Goal: Information Seeking & Learning: Check status

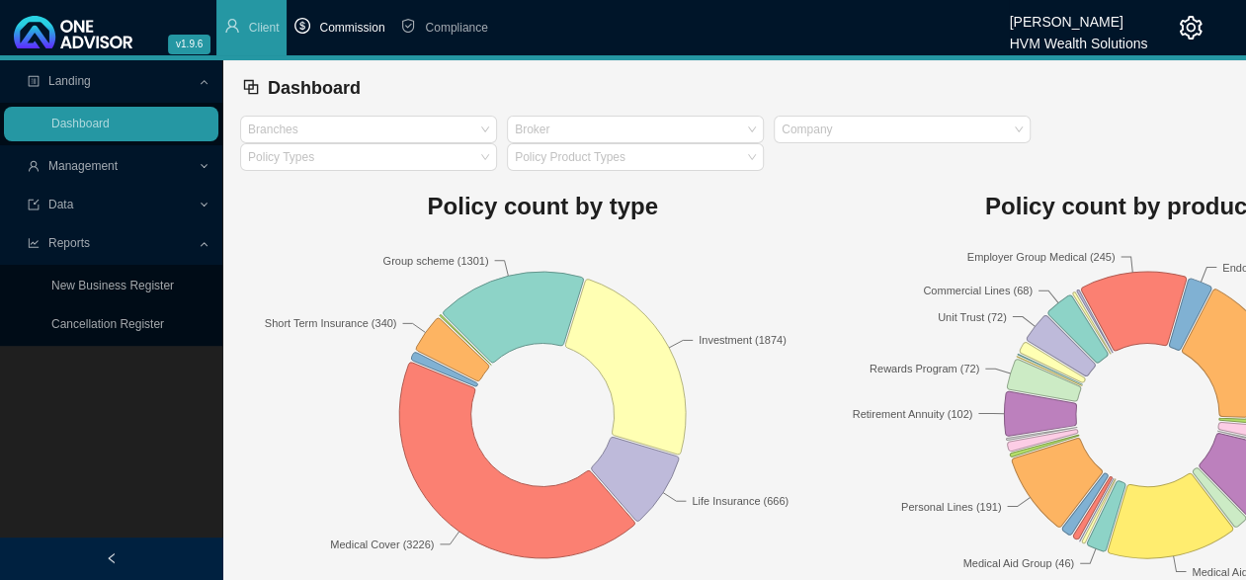
click at [358, 26] on span "Commission" at bounding box center [351, 28] width 65 height 14
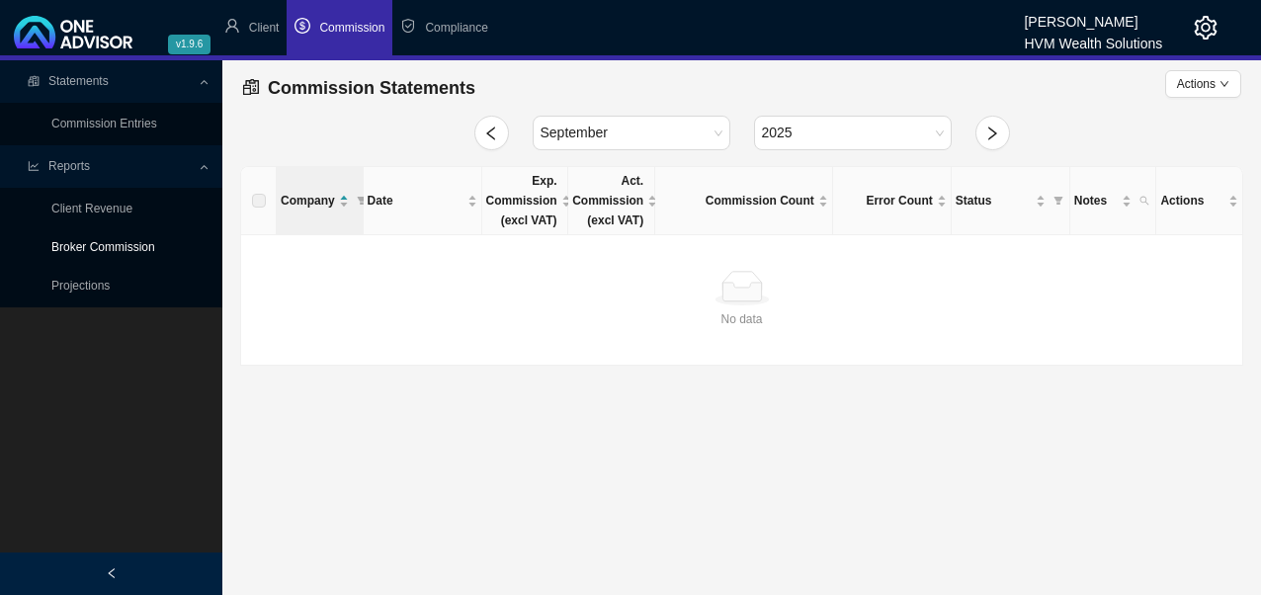
click at [133, 247] on link "Broker Commission" at bounding box center [103, 247] width 104 height 14
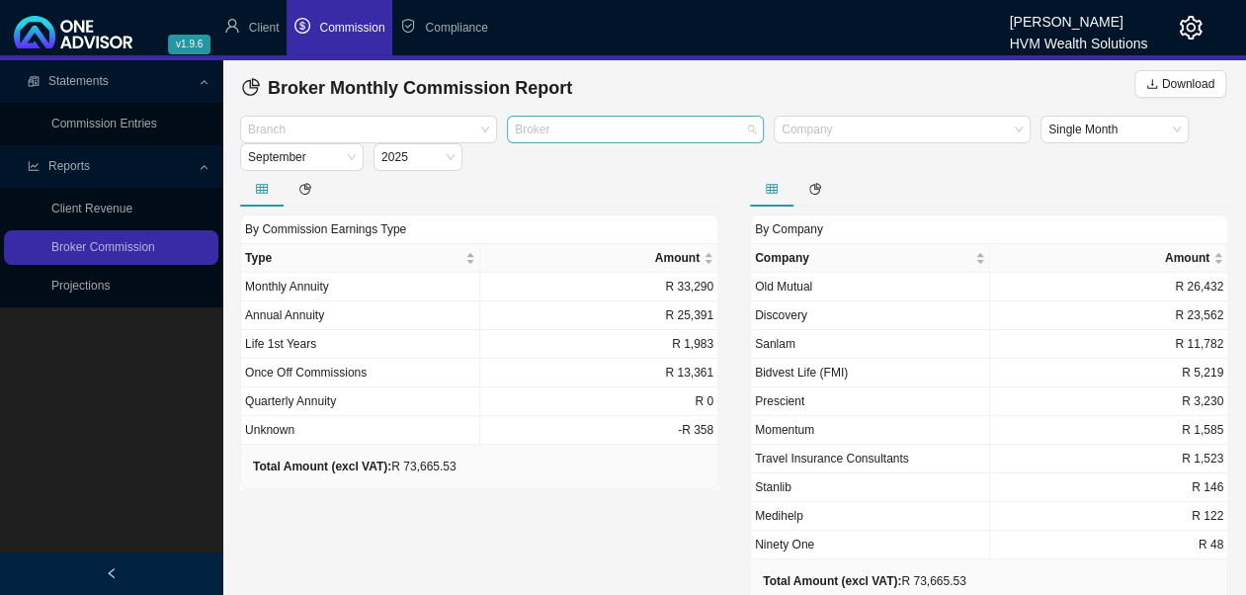
click at [525, 129] on div at bounding box center [626, 130] width 230 height 15
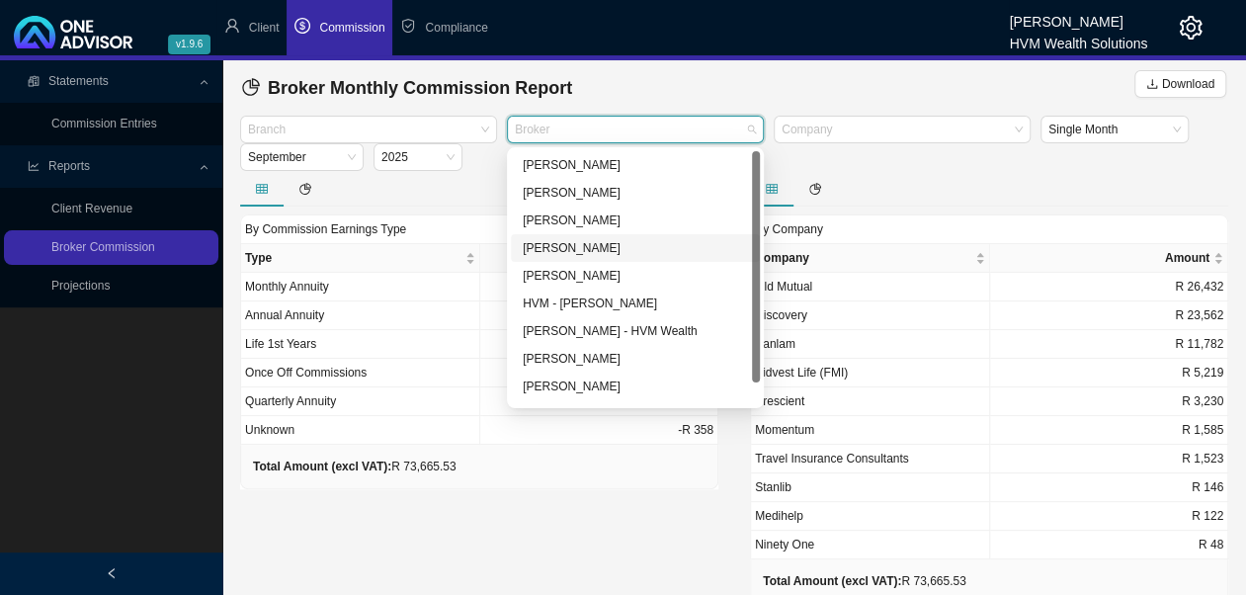
click at [599, 252] on div "[PERSON_NAME]" at bounding box center [635, 248] width 225 height 20
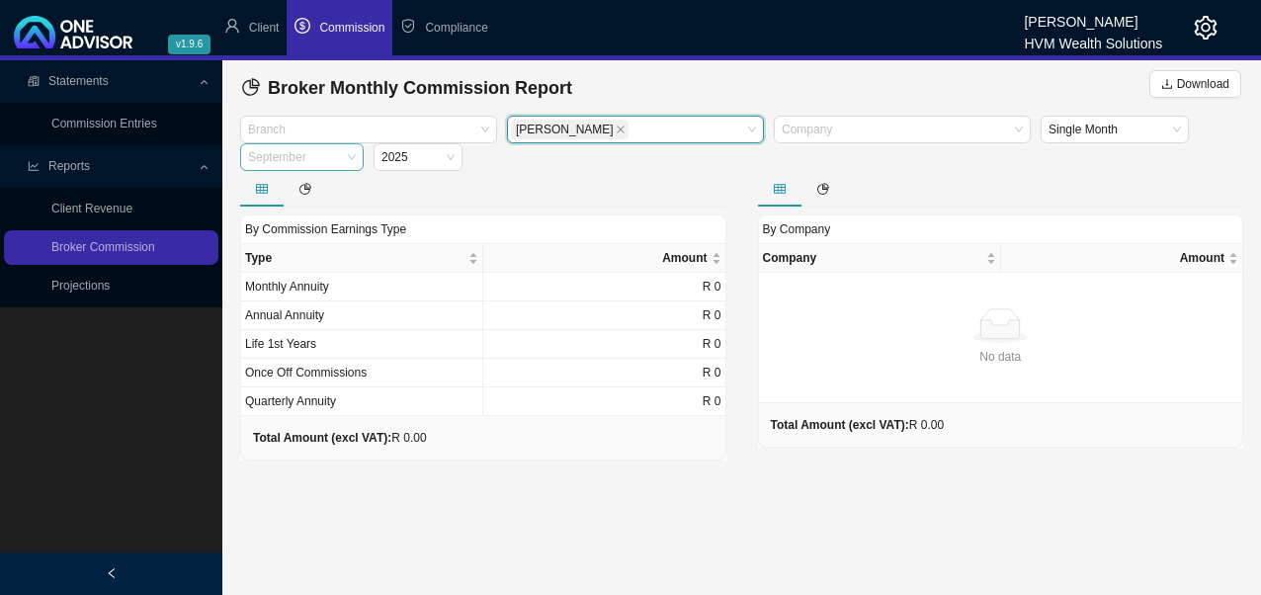
click at [354, 161] on span "September" at bounding box center [302, 157] width 108 height 26
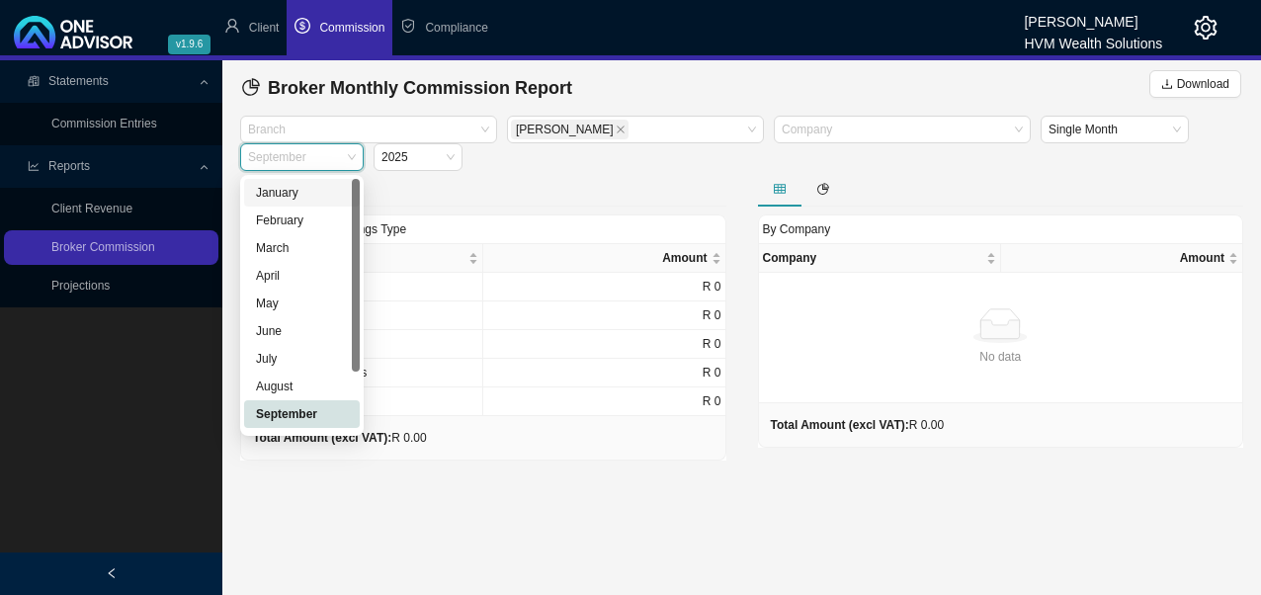
click at [85, 285] on link "Projections" at bounding box center [80, 286] width 58 height 14
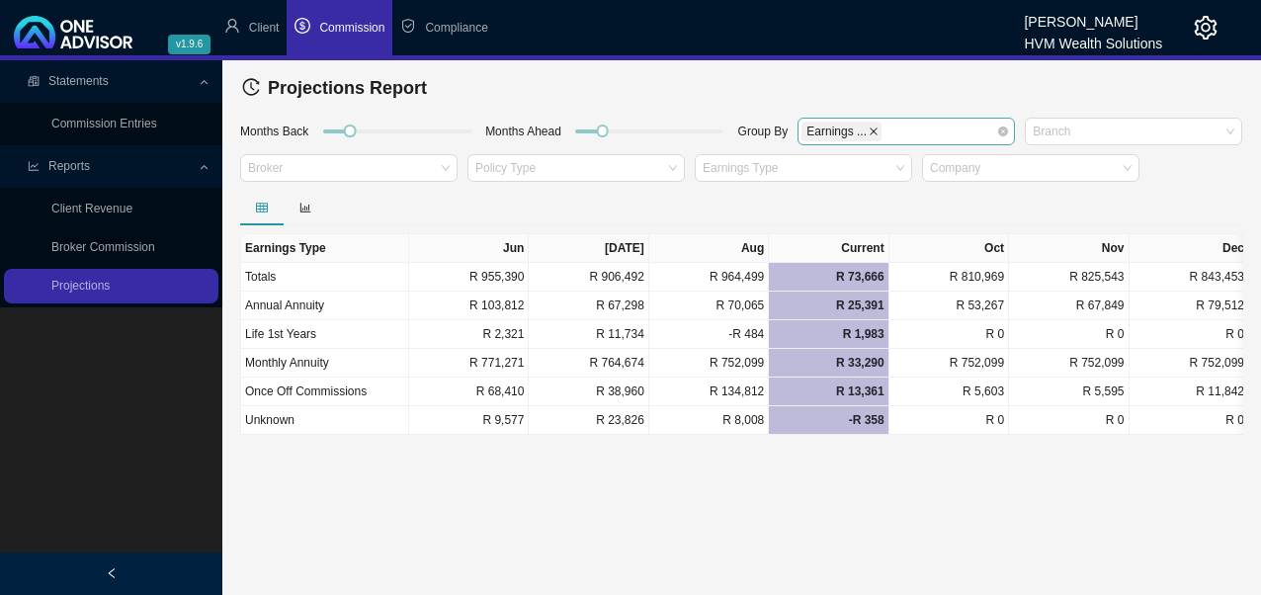
click at [868, 130] on icon "close" at bounding box center [873, 131] width 10 height 10
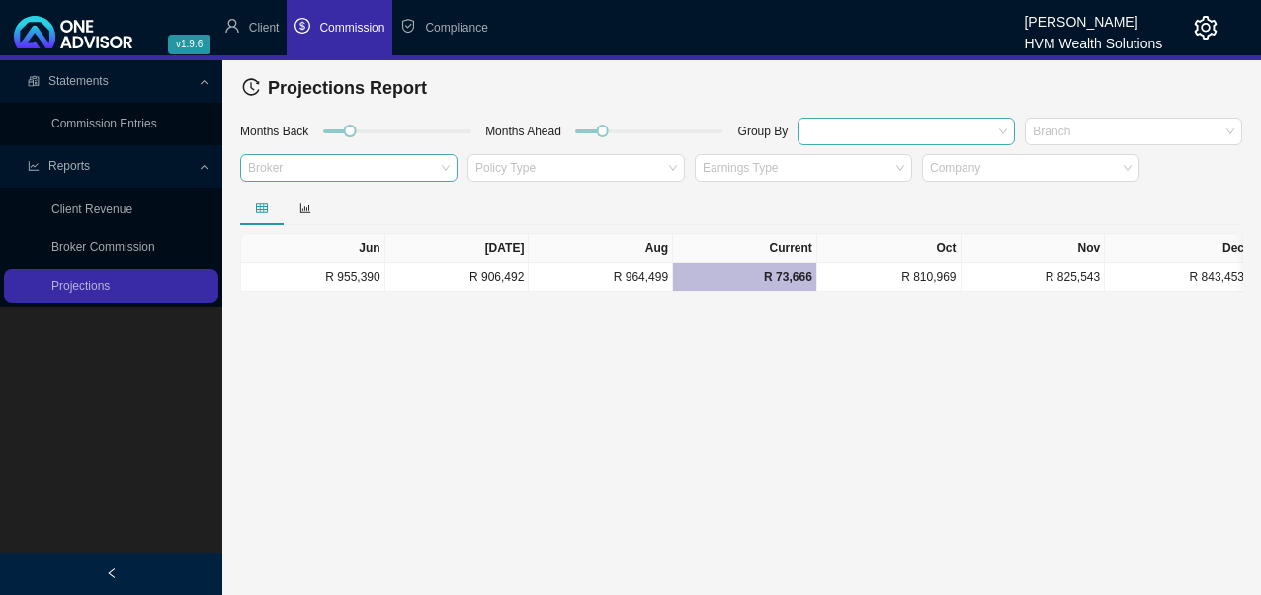
click at [445, 171] on div "Broker" at bounding box center [348, 168] width 217 height 28
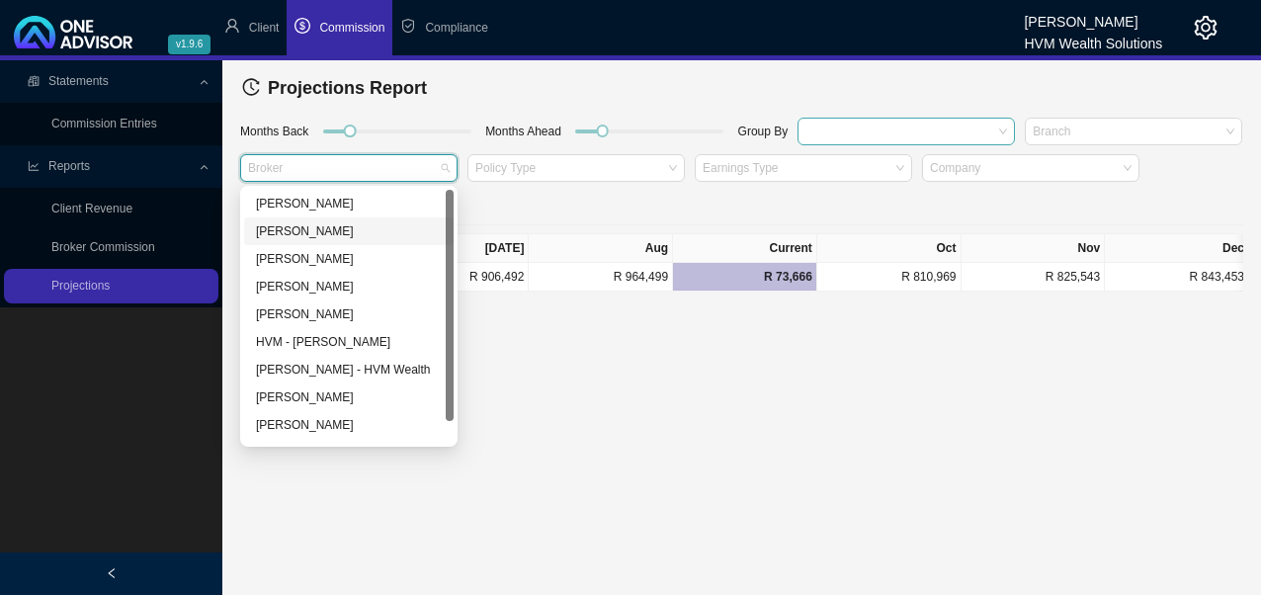
click at [342, 232] on div "[PERSON_NAME]" at bounding box center [349, 231] width 186 height 20
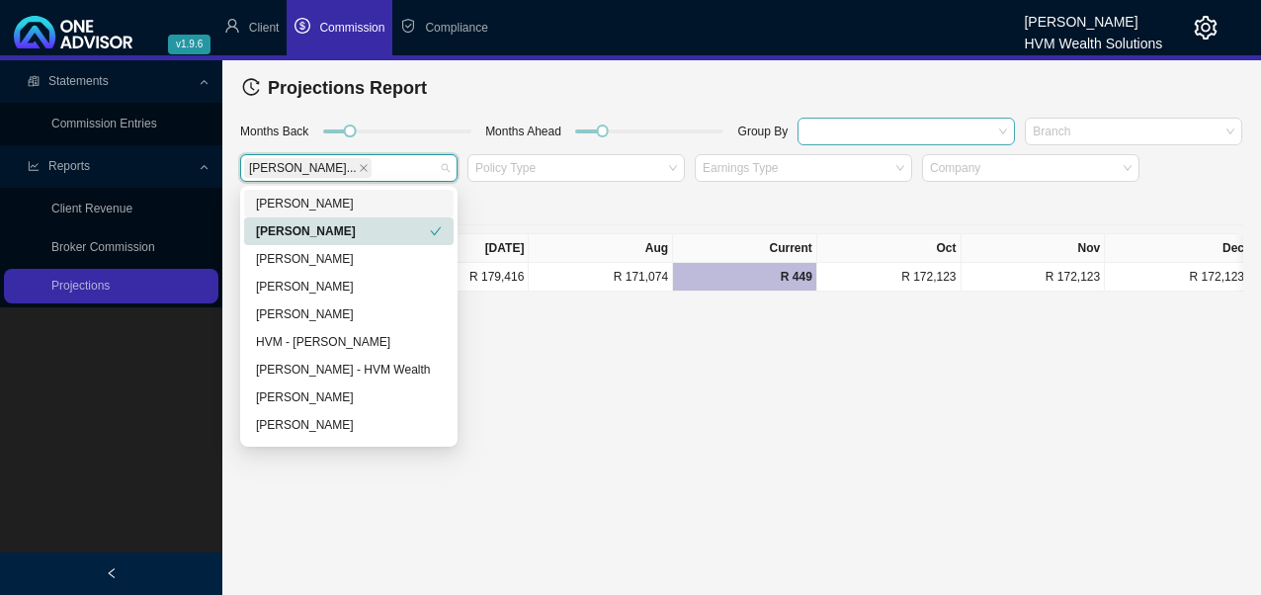
click at [692, 218] on div at bounding box center [741, 208] width 1003 height 36
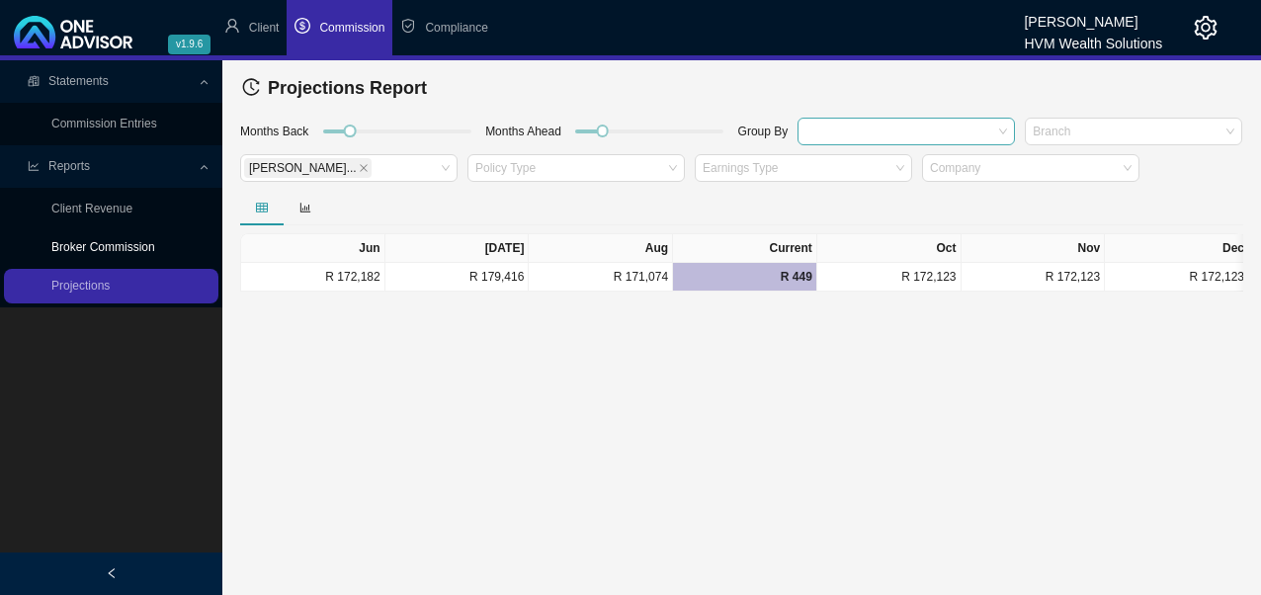
click at [121, 243] on link "Broker Commission" at bounding box center [103, 247] width 104 height 14
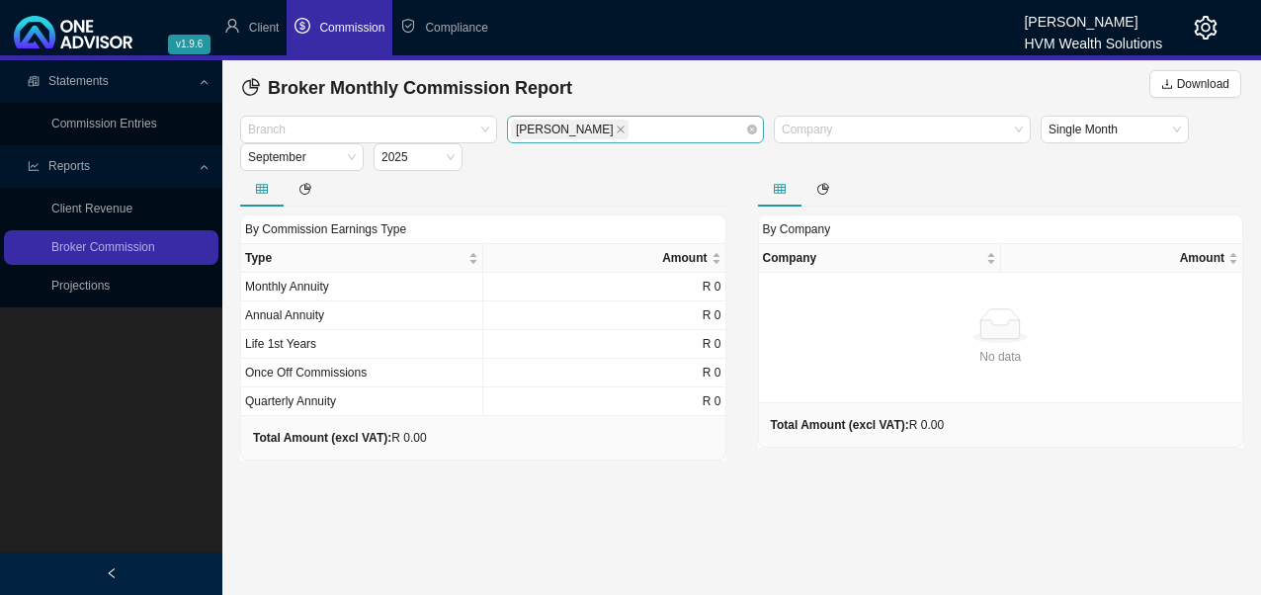
click at [617, 128] on icon "close" at bounding box center [621, 129] width 8 height 8
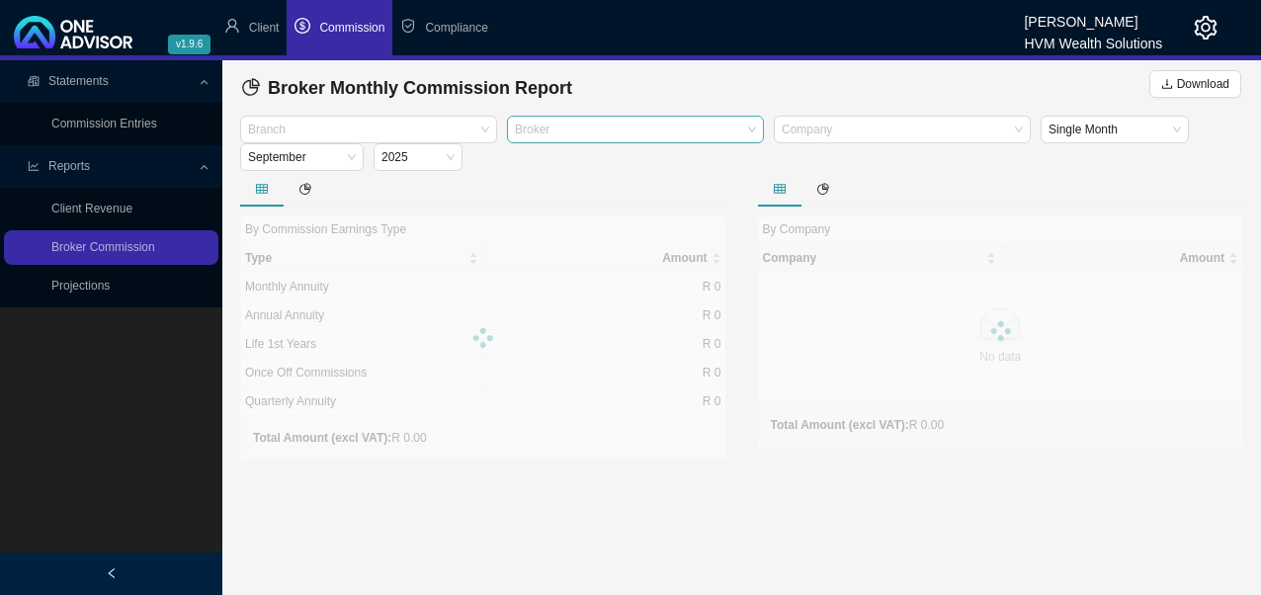
click at [749, 126] on div "Broker" at bounding box center [635, 130] width 257 height 28
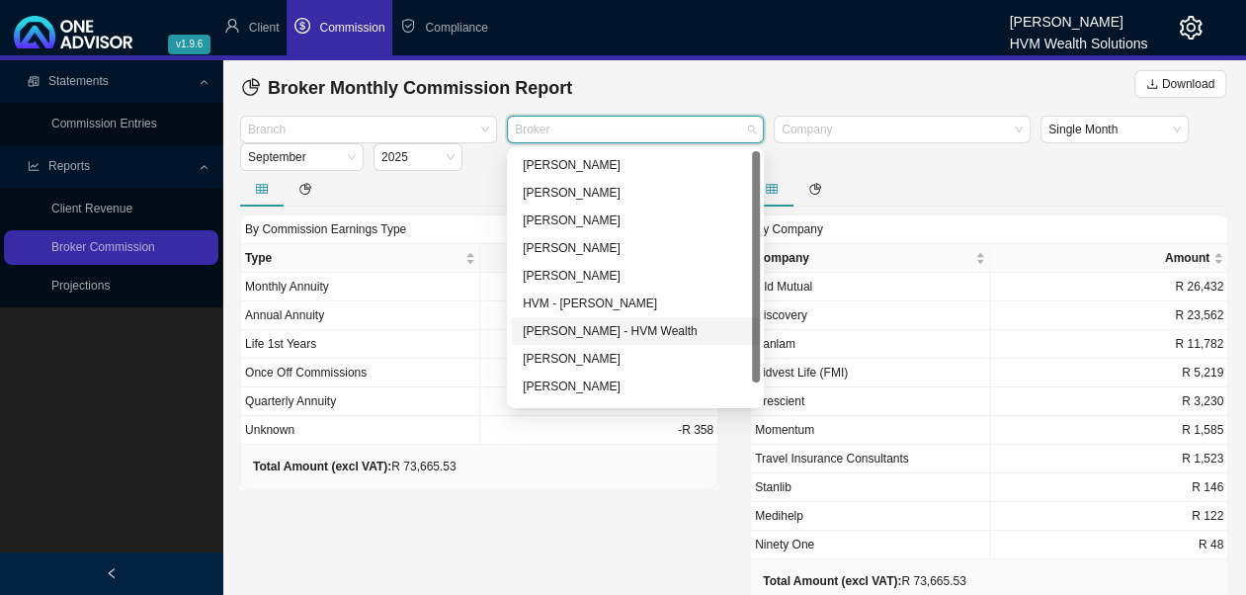
click at [612, 328] on div "[PERSON_NAME] - HVM Wealth" at bounding box center [635, 331] width 225 height 20
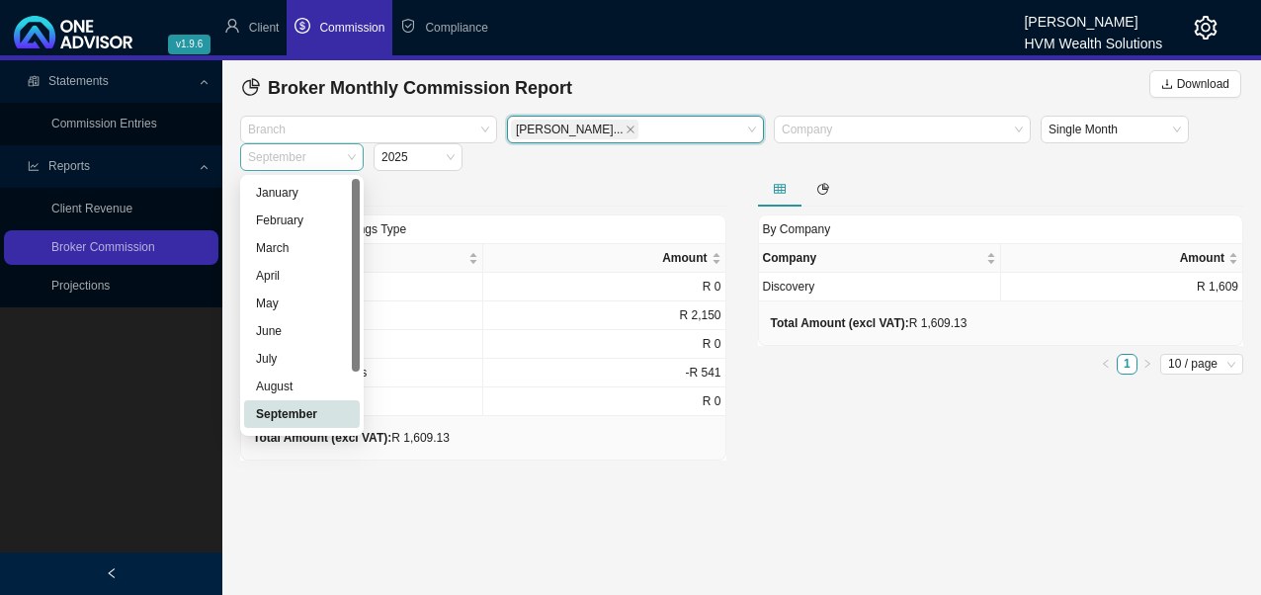
click at [356, 158] on span "September" at bounding box center [302, 157] width 108 height 26
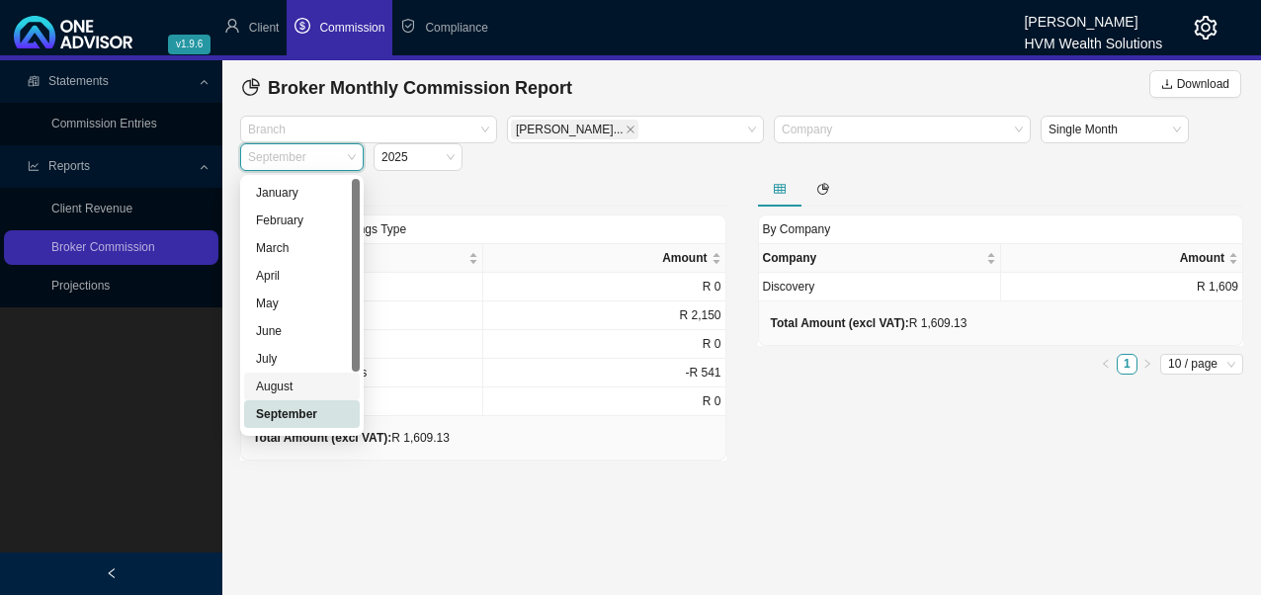
click at [299, 389] on div "August" at bounding box center [302, 386] width 92 height 20
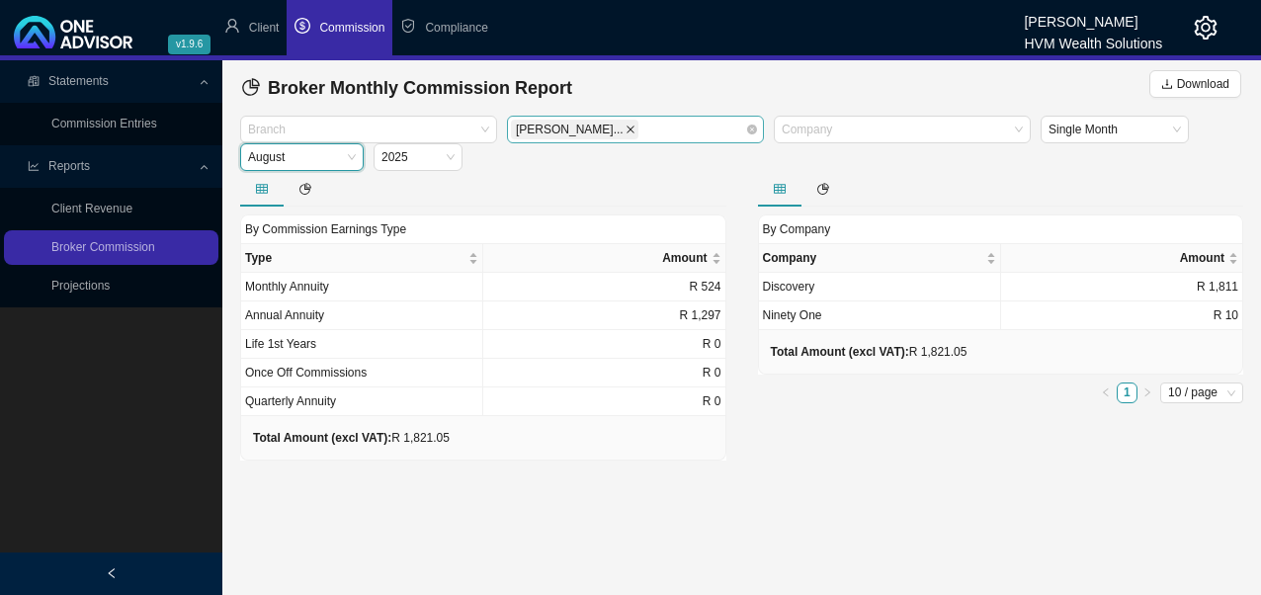
click at [625, 130] on icon "close" at bounding box center [630, 129] width 10 height 10
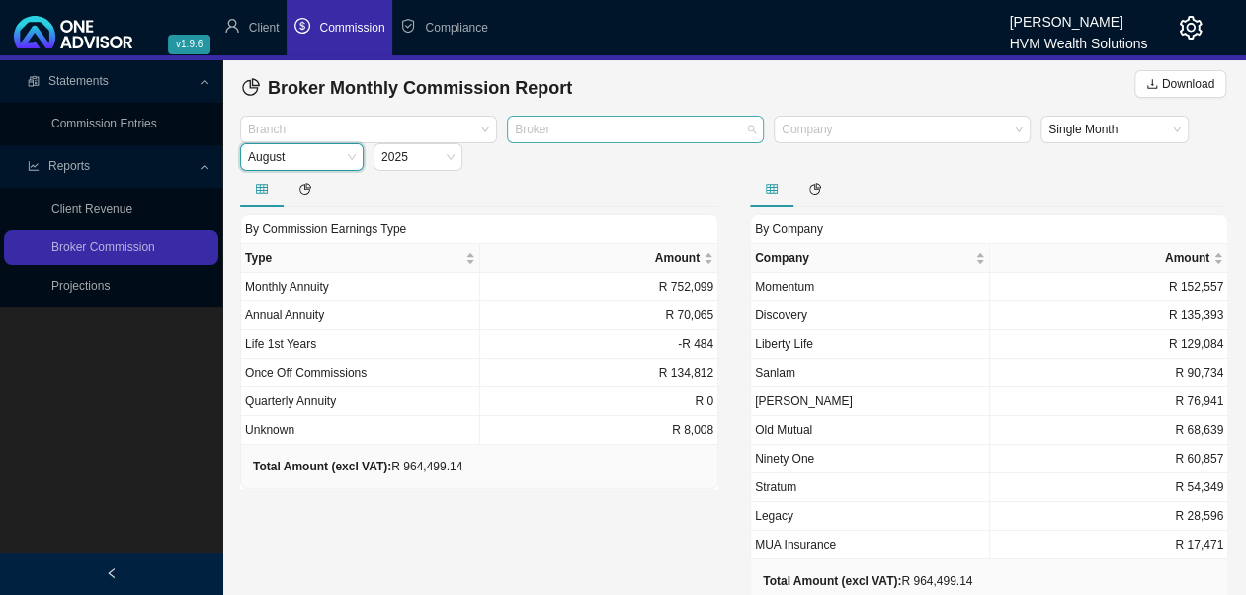
click at [751, 130] on div "Broker" at bounding box center [635, 130] width 257 height 28
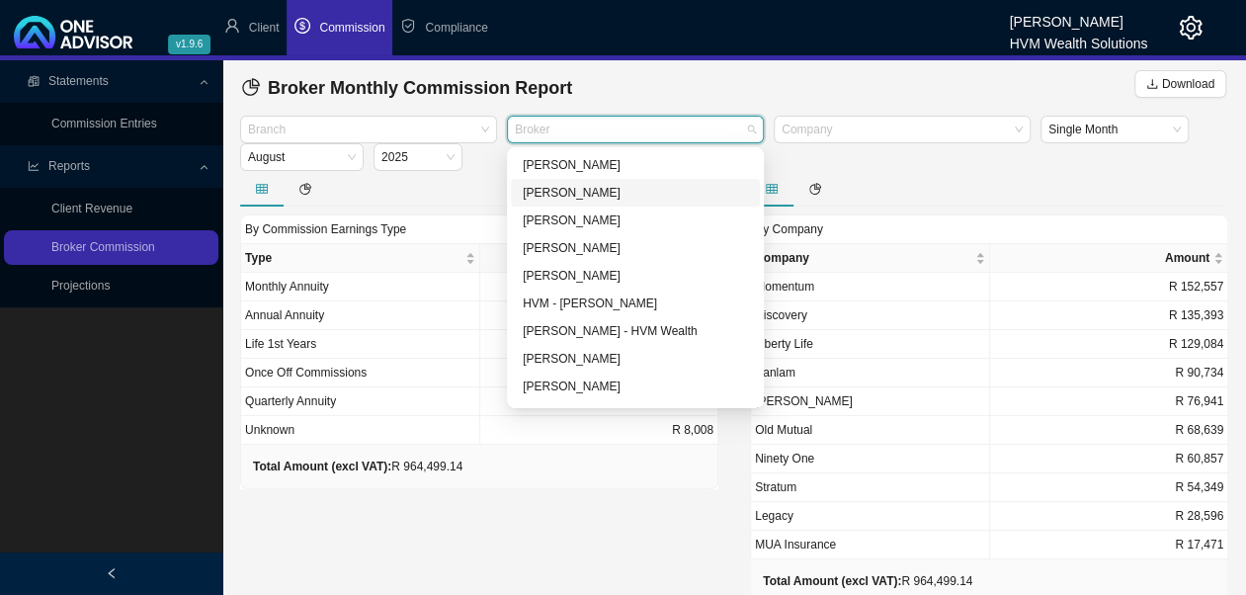
click at [589, 195] on div "[PERSON_NAME]" at bounding box center [635, 193] width 225 height 20
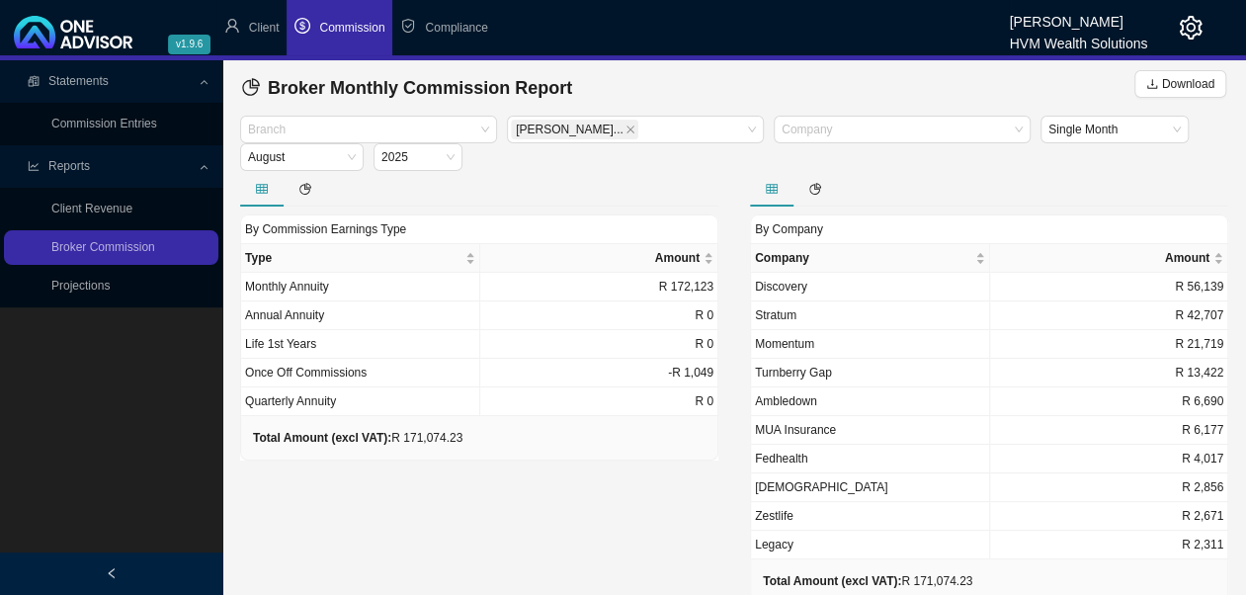
click at [484, 199] on div at bounding box center [479, 189] width 478 height 36
click at [110, 290] on link "Projections" at bounding box center [80, 286] width 58 height 14
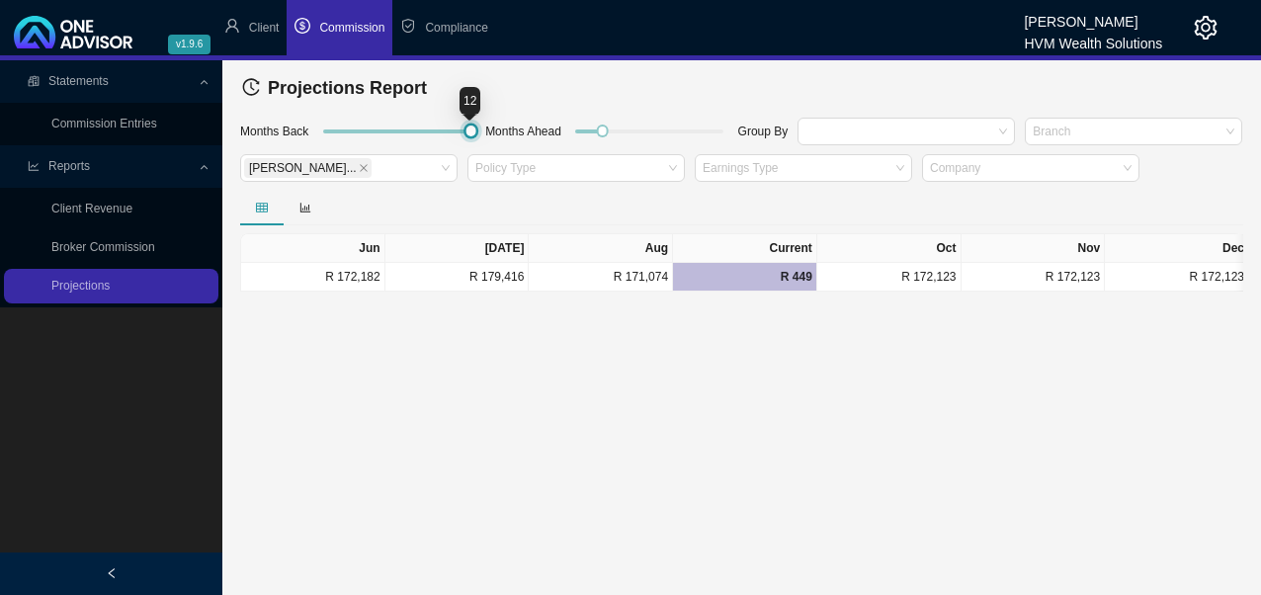
drag, startPoint x: 343, startPoint y: 132, endPoint x: 529, endPoint y: 124, distance: 185.9
click at [524, 123] on div "Months Back Months Ahead Group By [PERSON_NAME]-An... Policy Type Earnings Type…" at bounding box center [741, 153] width 1013 height 74
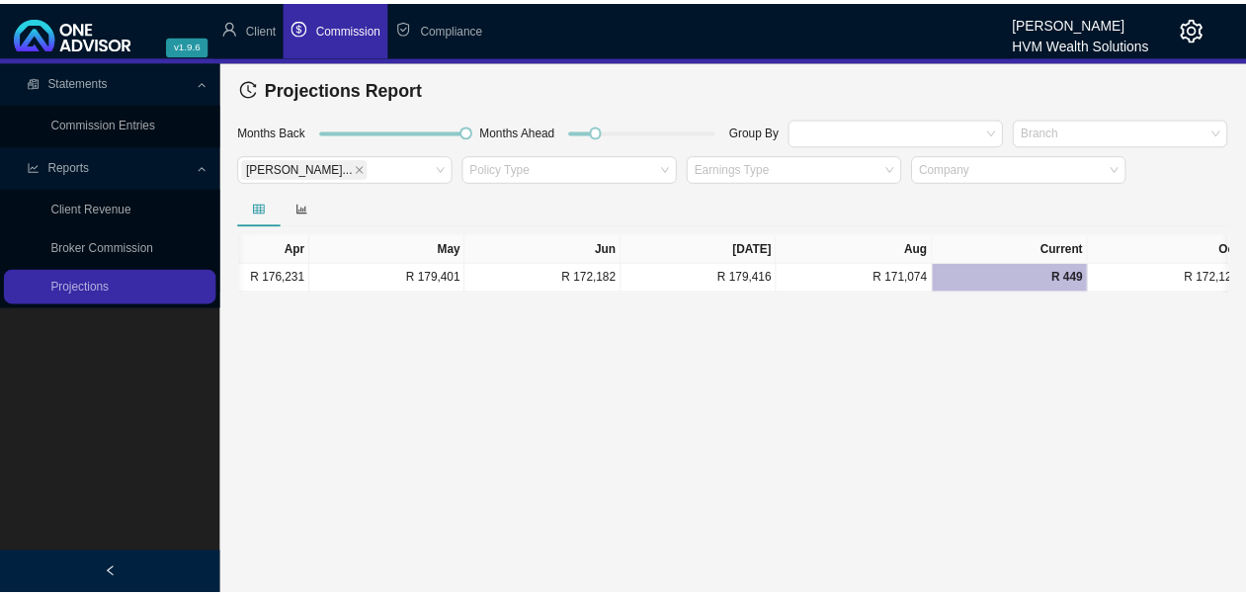
scroll to position [0, 1181]
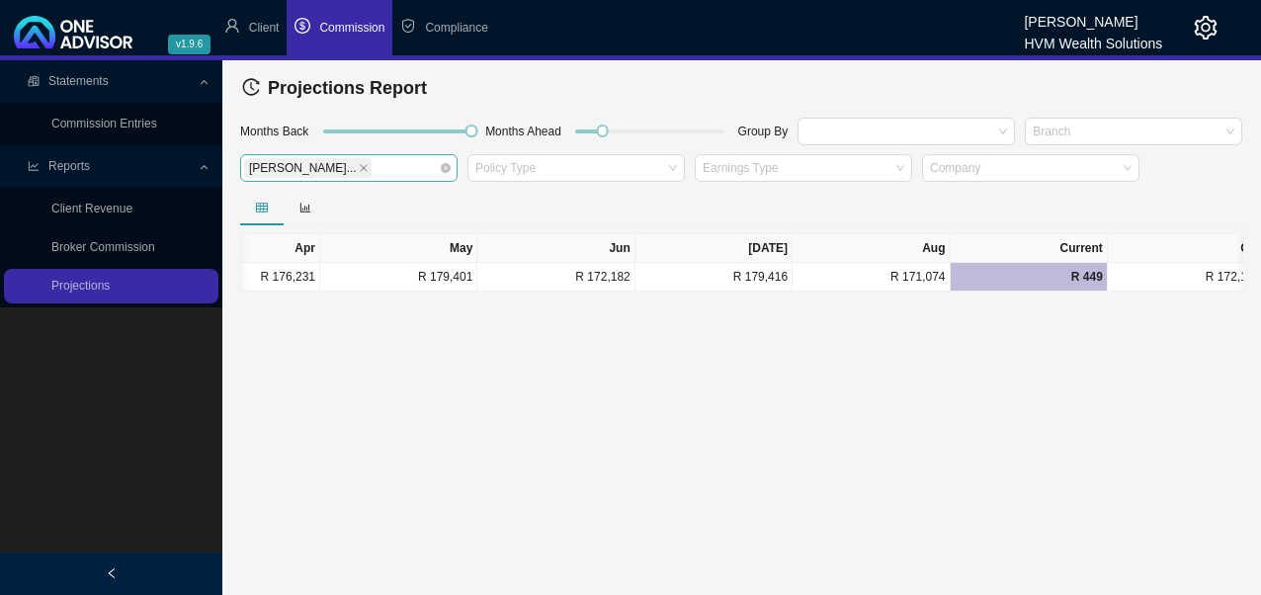
click at [320, 163] on span "[PERSON_NAME]..." at bounding box center [307, 168] width 127 height 20
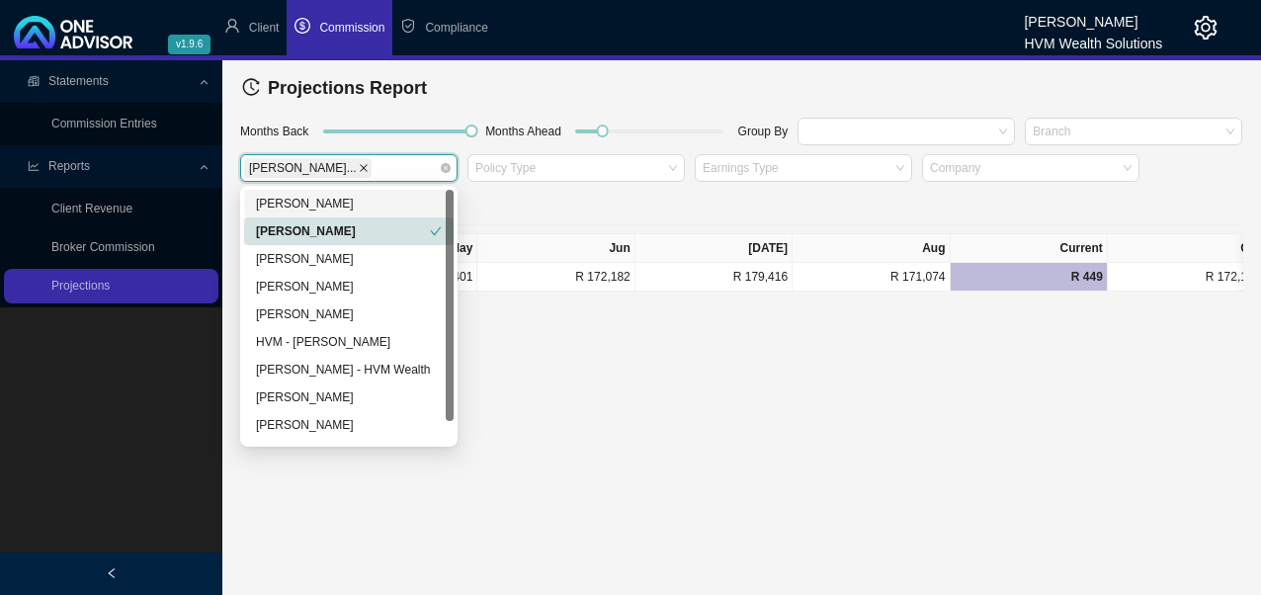
click at [359, 164] on icon "close" at bounding box center [364, 168] width 10 height 10
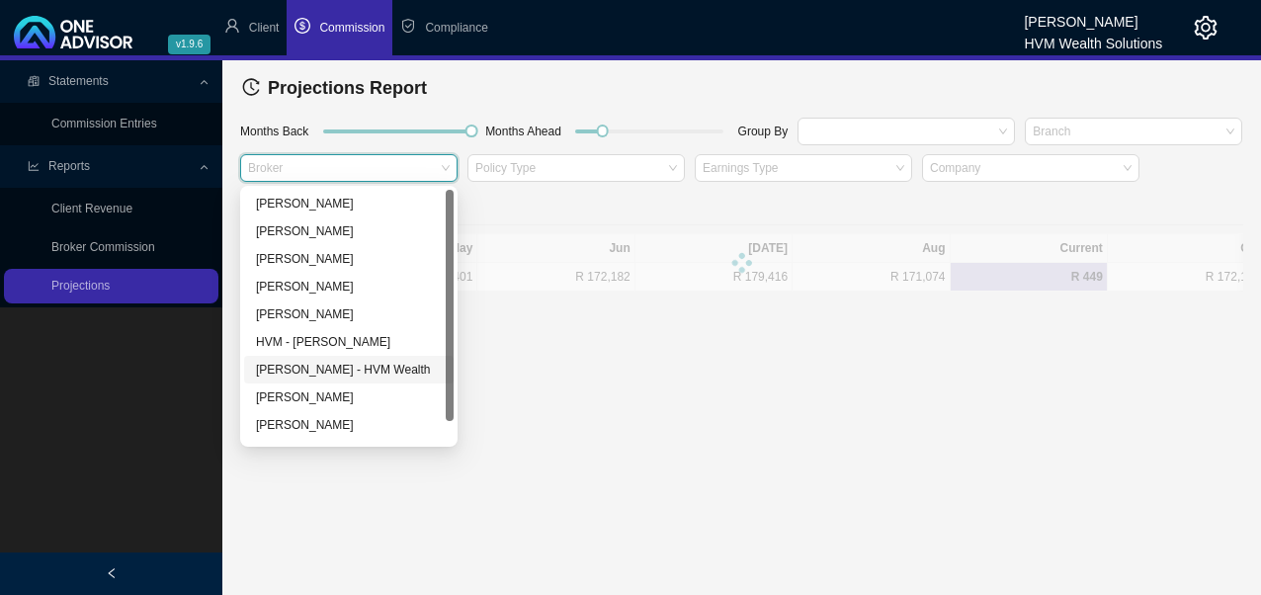
click at [528, 408] on main "Statements Commission Entries Reports Client Revenue Broker Commission Projecti…" at bounding box center [630, 327] width 1261 height 535
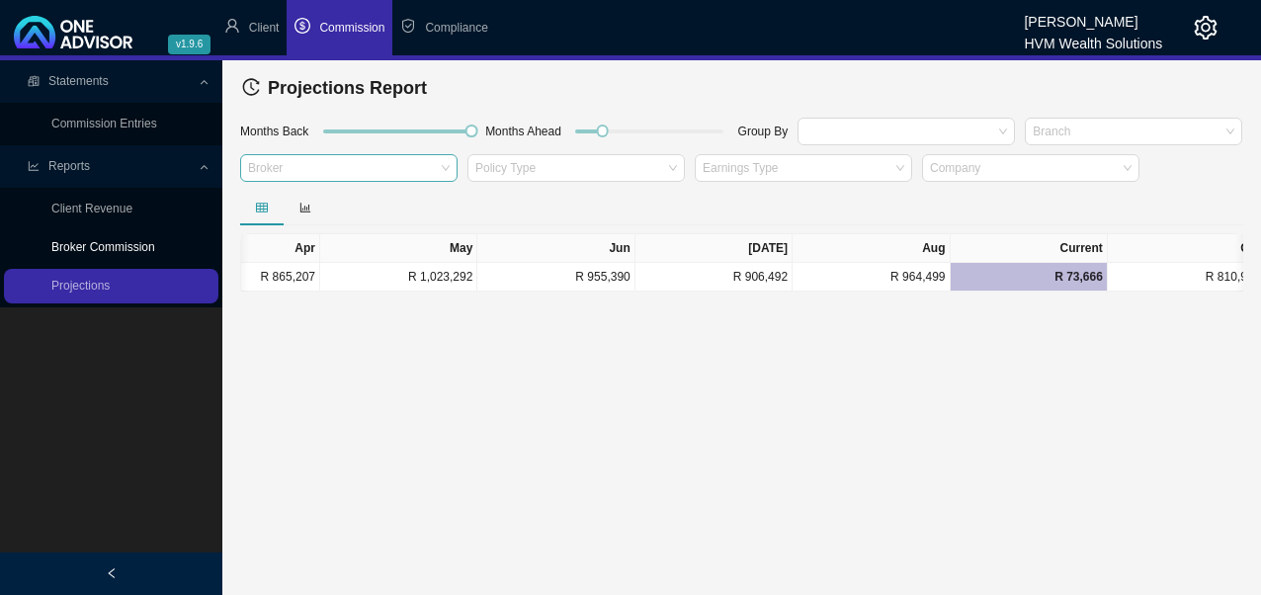
click at [95, 244] on link "Broker Commission" at bounding box center [103, 247] width 104 height 14
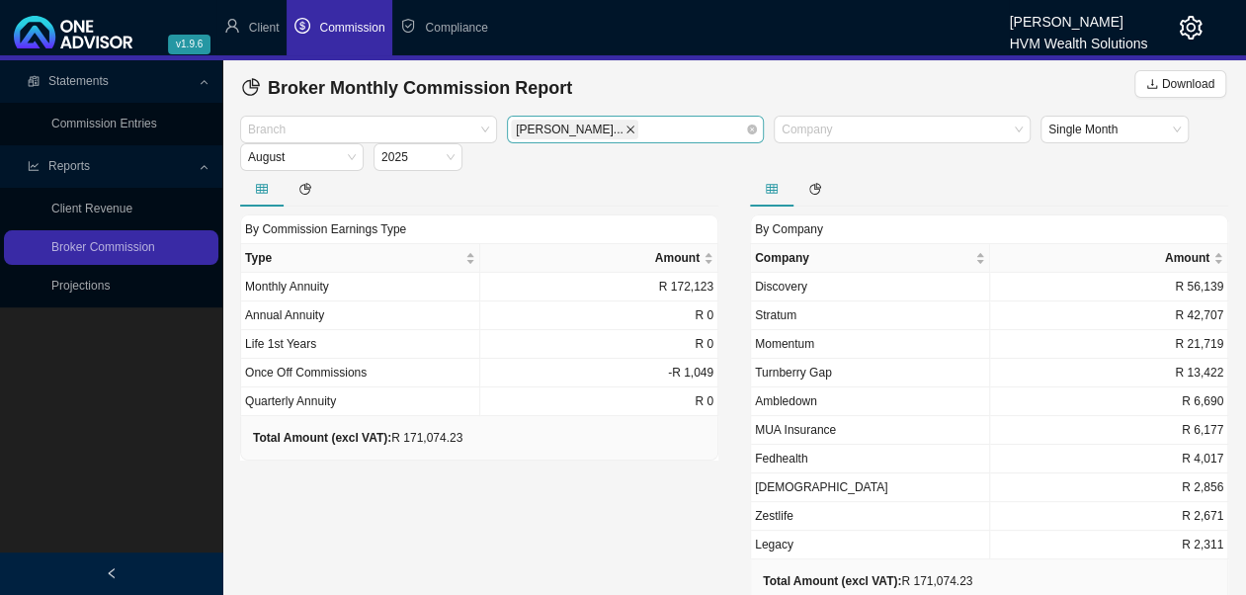
click at [625, 131] on icon "close" at bounding box center [630, 129] width 10 height 10
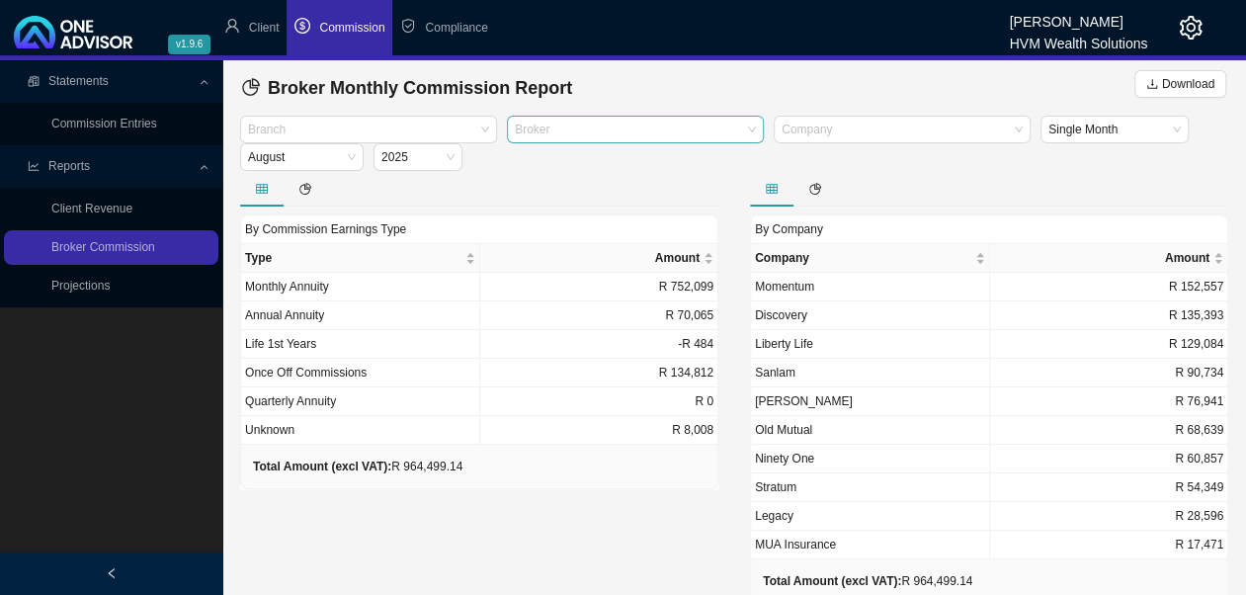
click at [748, 132] on div "Broker" at bounding box center [635, 130] width 257 height 28
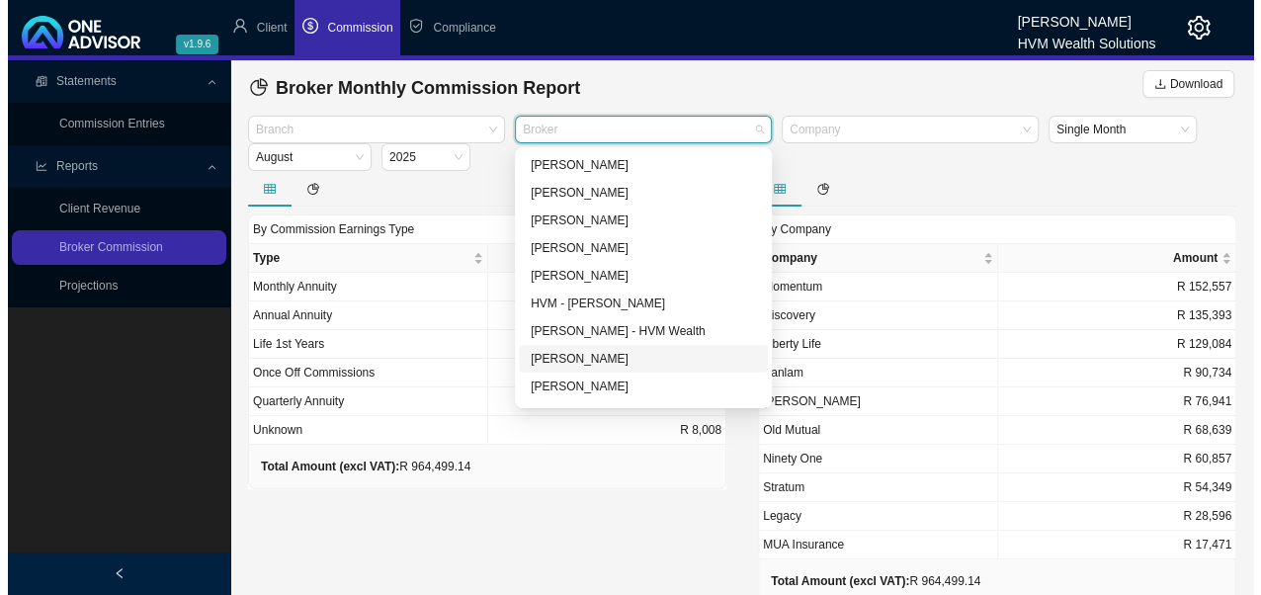
scroll to position [24, 0]
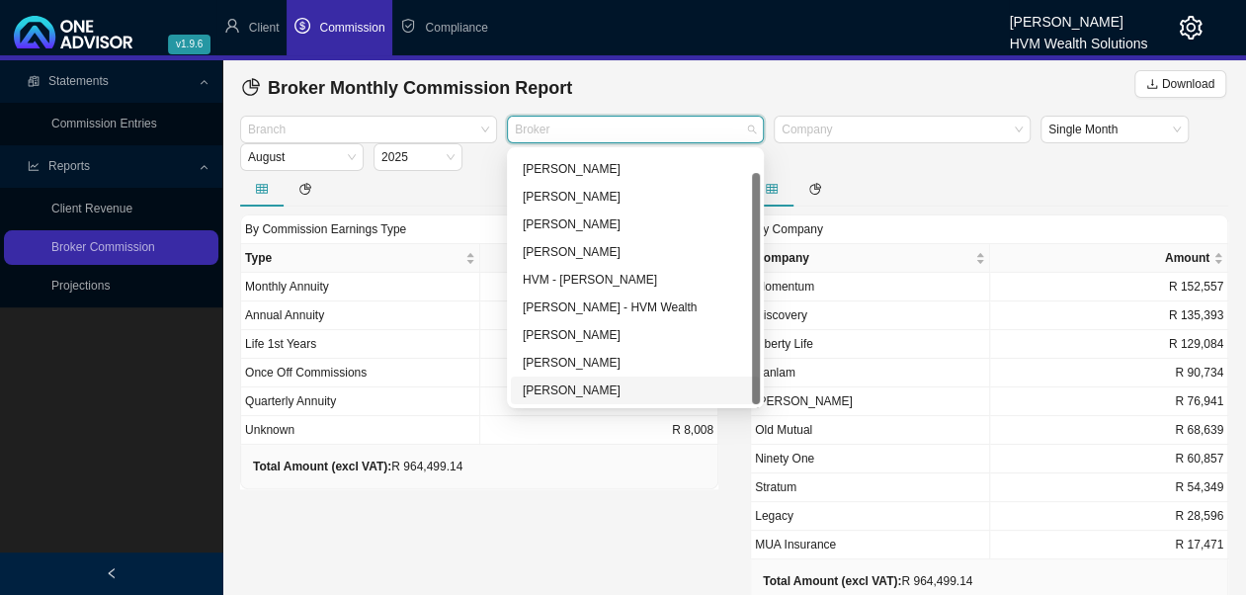
click at [564, 389] on div "[PERSON_NAME]" at bounding box center [635, 390] width 225 height 20
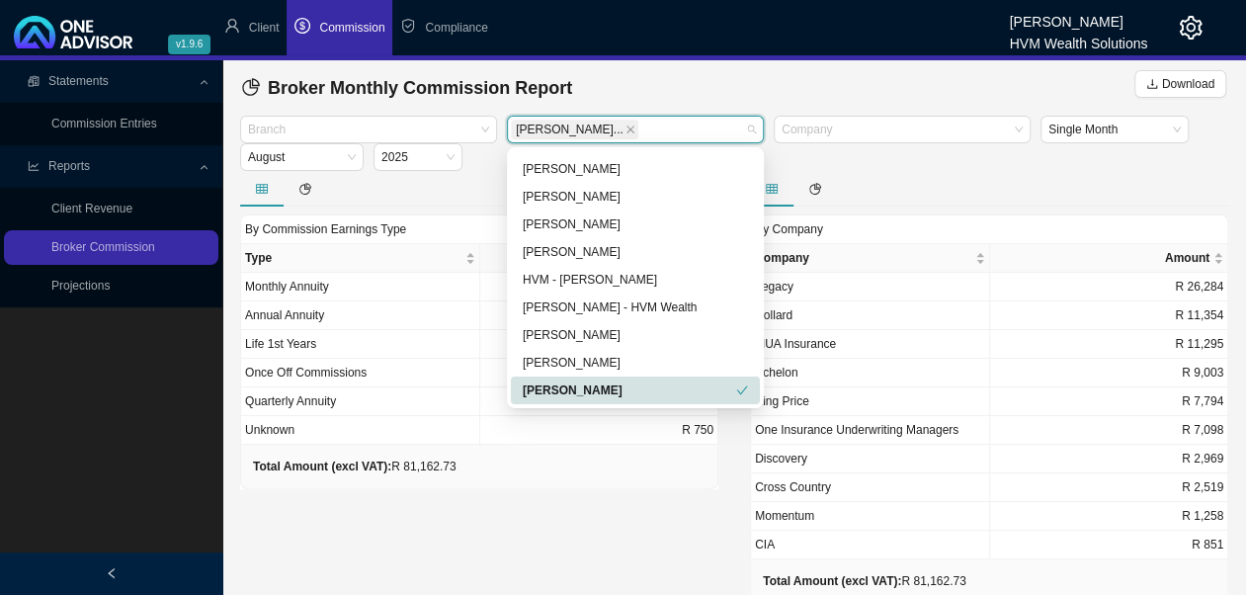
click at [555, 526] on div "By Commission Earnings Type Type Amount Monthly Annuity R 80,413 Annual Annuity…" at bounding box center [479, 405] width 510 height 469
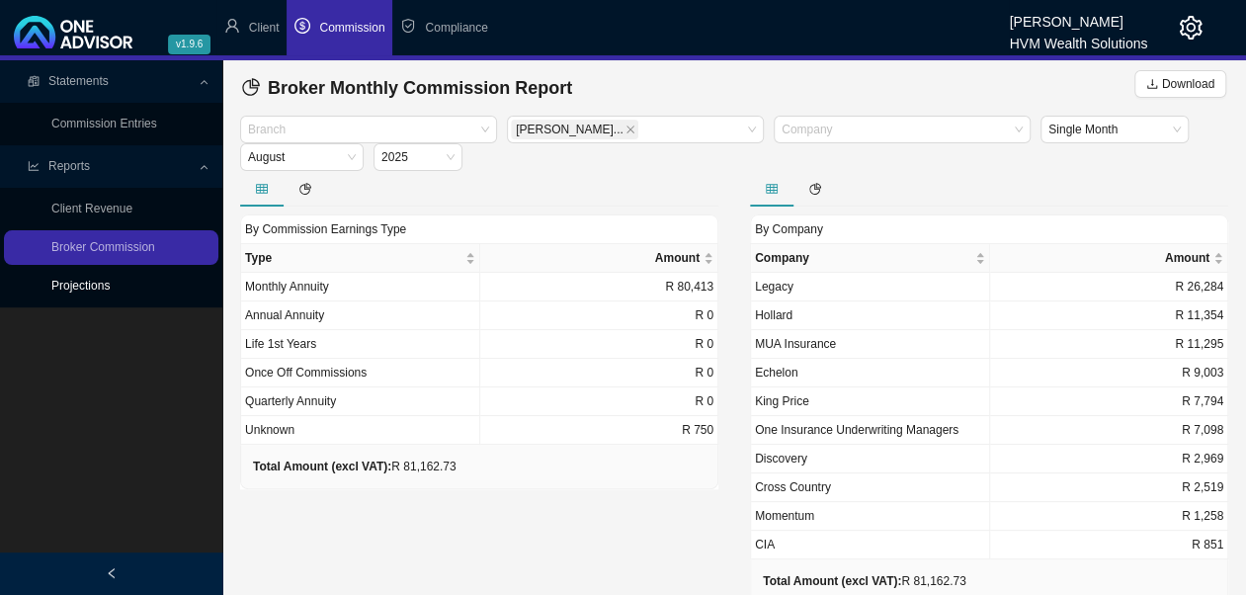
click at [104, 281] on link "Projections" at bounding box center [80, 286] width 58 height 14
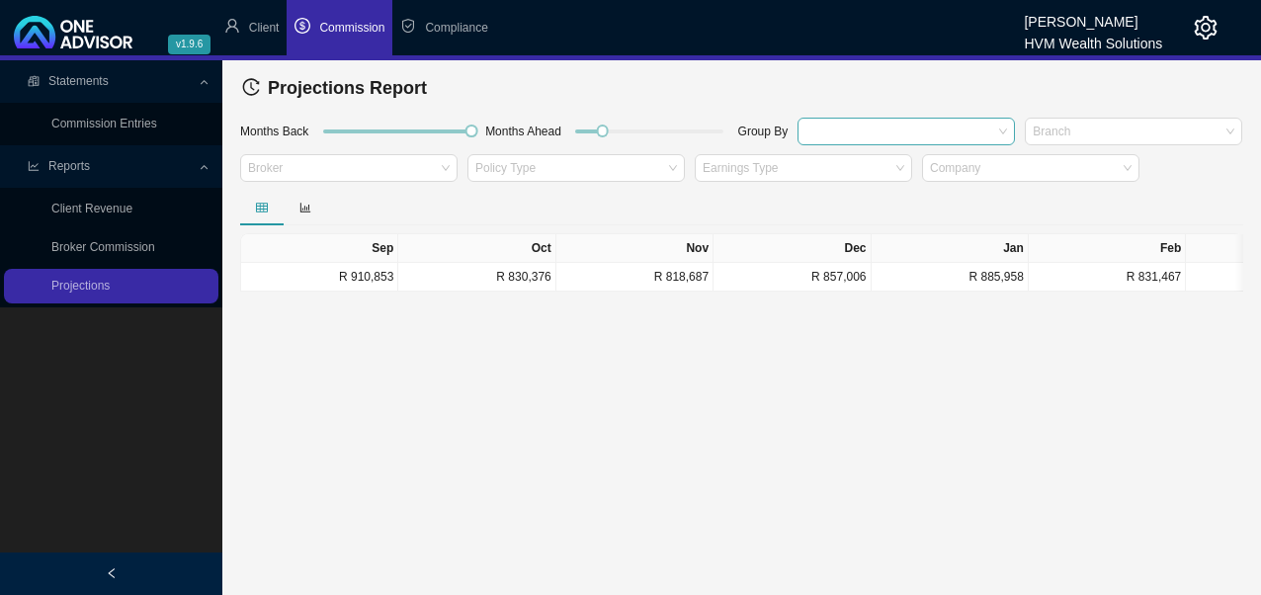
click at [925, 136] on div at bounding box center [896, 131] width 191 height 15
click at [910, 88] on div "Projections Report" at bounding box center [741, 88] width 999 height 40
click at [444, 168] on div "Broker" at bounding box center [348, 168] width 217 height 28
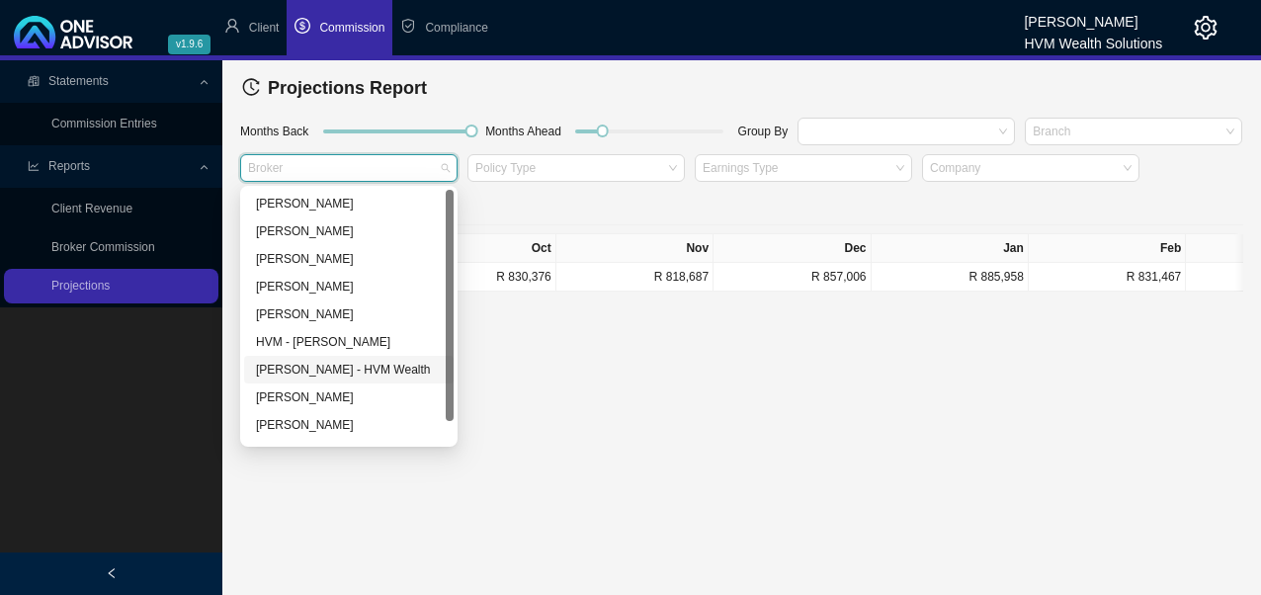
scroll to position [24, 0]
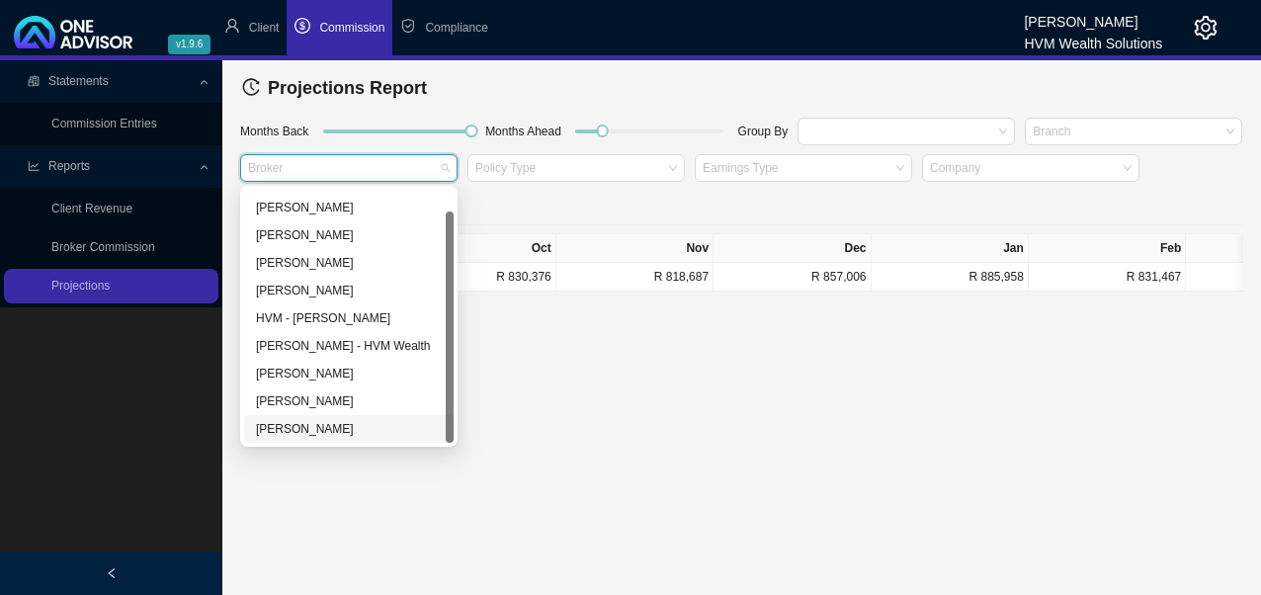
click at [335, 432] on div "[PERSON_NAME]" at bounding box center [349, 429] width 186 height 20
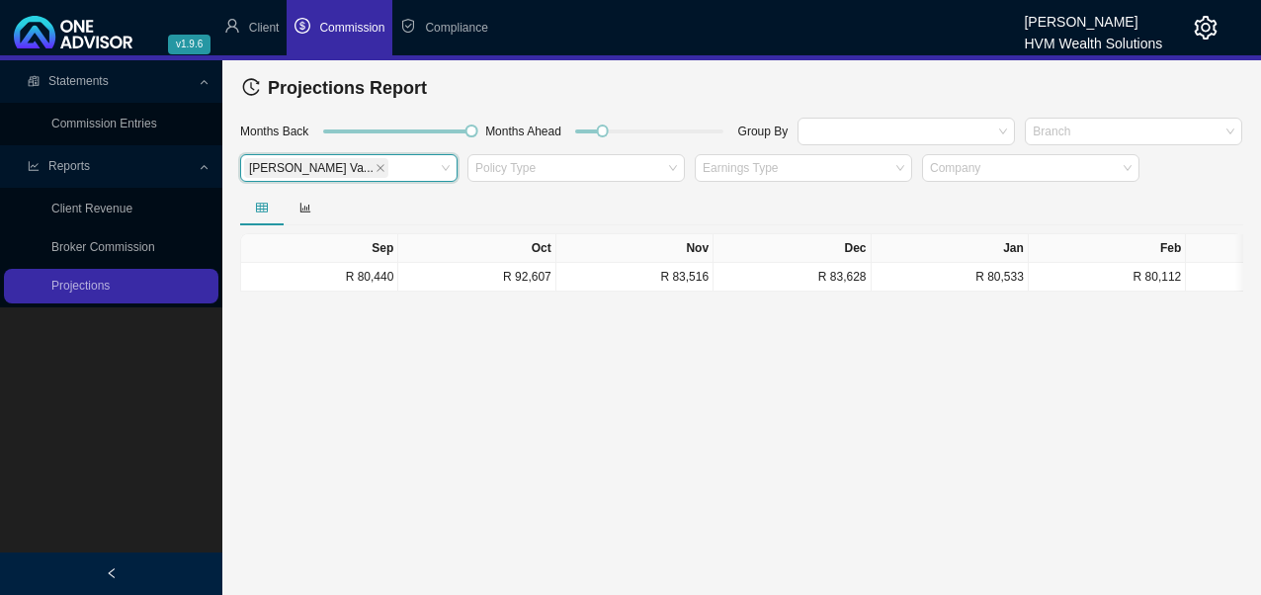
click at [590, 367] on main "Statements Commission Entries Reports Client Revenue Broker Commission Projecti…" at bounding box center [630, 327] width 1261 height 535
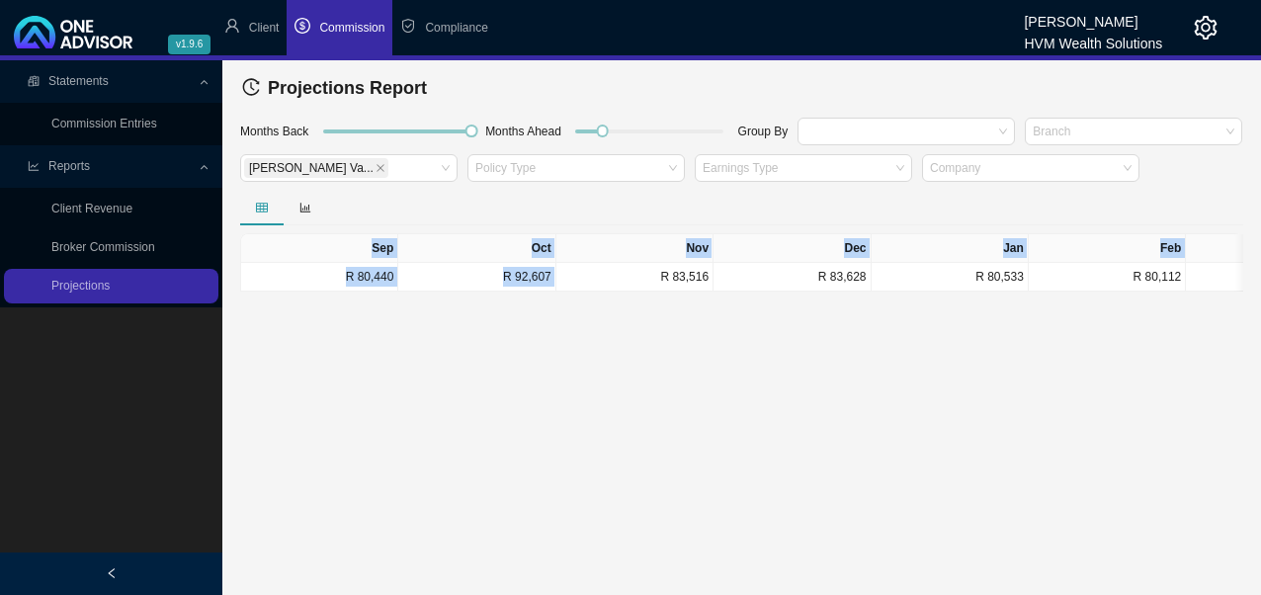
drag, startPoint x: 601, startPoint y: 287, endPoint x: 906, endPoint y: 322, distance: 307.4
click at [906, 322] on main "Statements Commission Entries Reports Client Revenue Broker Commission Projecti…" at bounding box center [630, 327] width 1261 height 535
drag, startPoint x: 906, startPoint y: 322, endPoint x: 735, endPoint y: 362, distance: 175.4
click at [735, 362] on main "Statements Commission Entries Reports Client Revenue Broker Commission Projecti…" at bounding box center [630, 327] width 1261 height 535
click at [571, 354] on main "Statements Commission Entries Reports Client Revenue Broker Commission Projecti…" at bounding box center [630, 327] width 1261 height 535
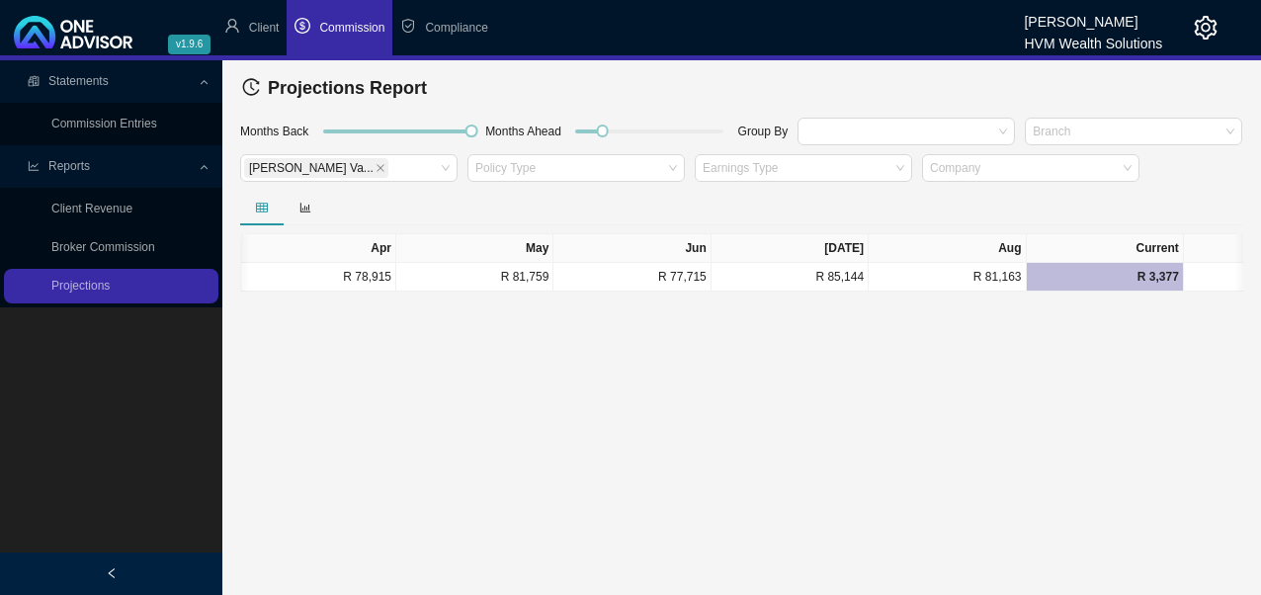
scroll to position [0, 1095]
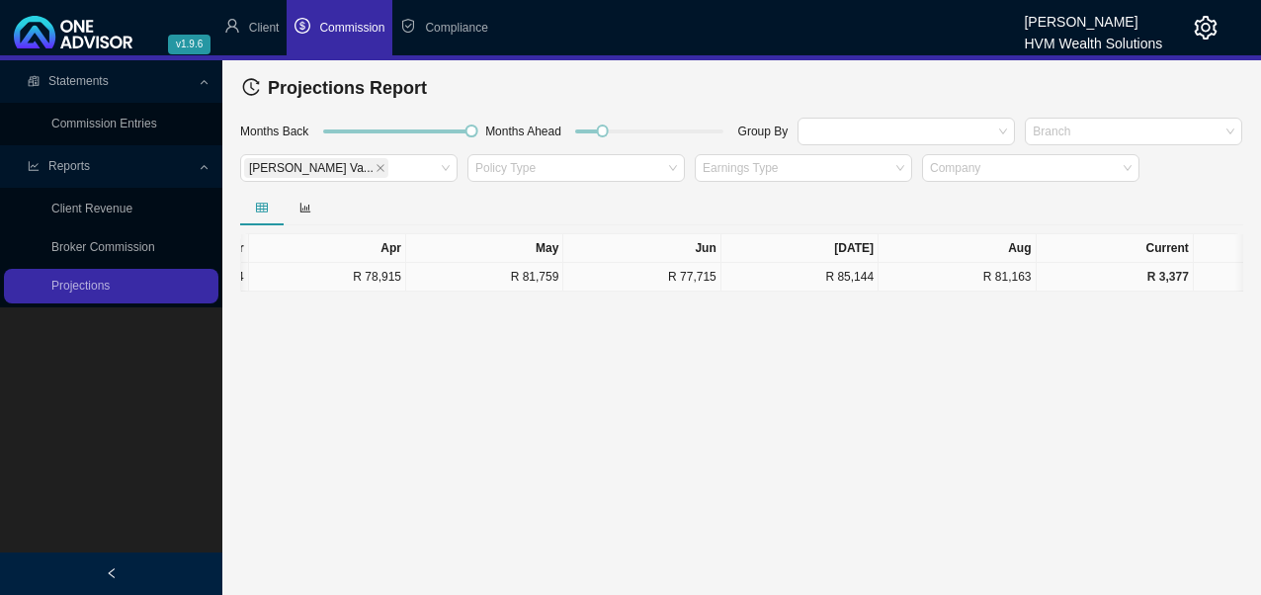
click at [926, 289] on td "R 81,163" at bounding box center [956, 277] width 157 height 29
drag, startPoint x: 909, startPoint y: 287, endPoint x: 880, endPoint y: 287, distance: 28.7
click at [880, 287] on td "R 81,163" at bounding box center [956, 277] width 157 height 29
click at [816, 458] on main "Statements Commission Entries Reports Client Revenue Broker Commission Projecti…" at bounding box center [630, 327] width 1261 height 535
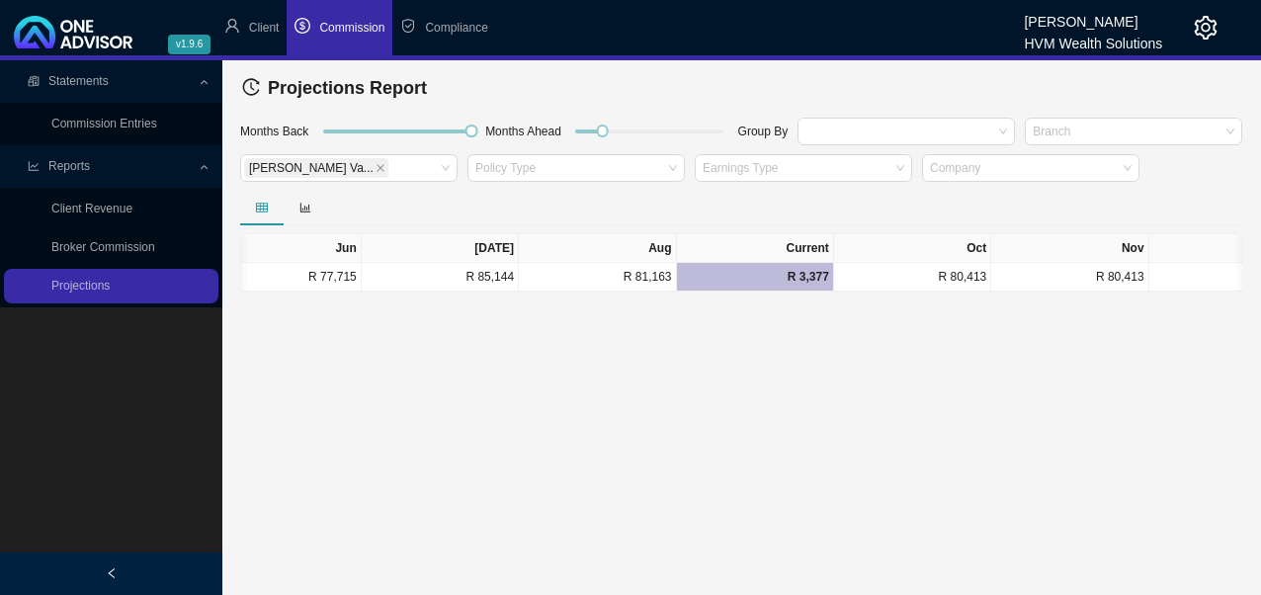
scroll to position [0, 1449]
